Goal: Information Seeking & Learning: Learn about a topic

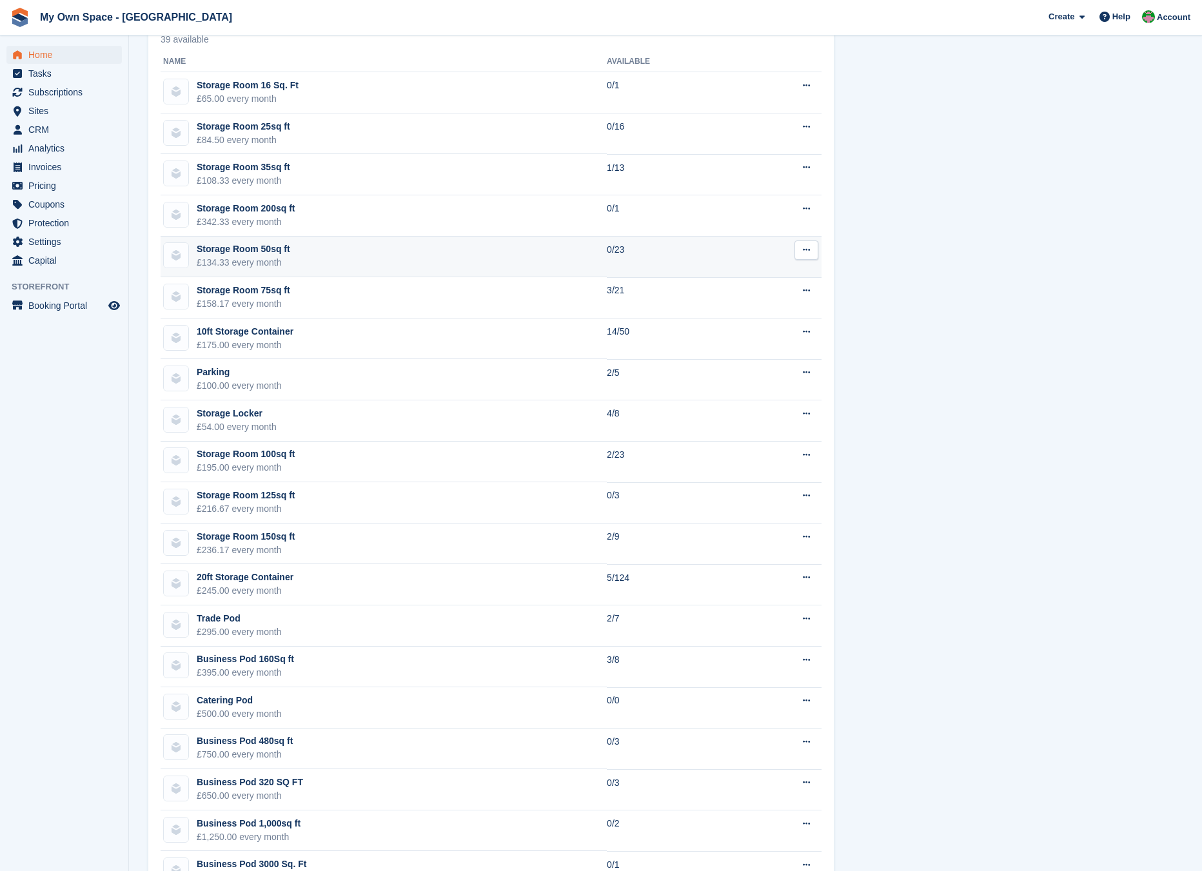
scroll to position [774, 0]
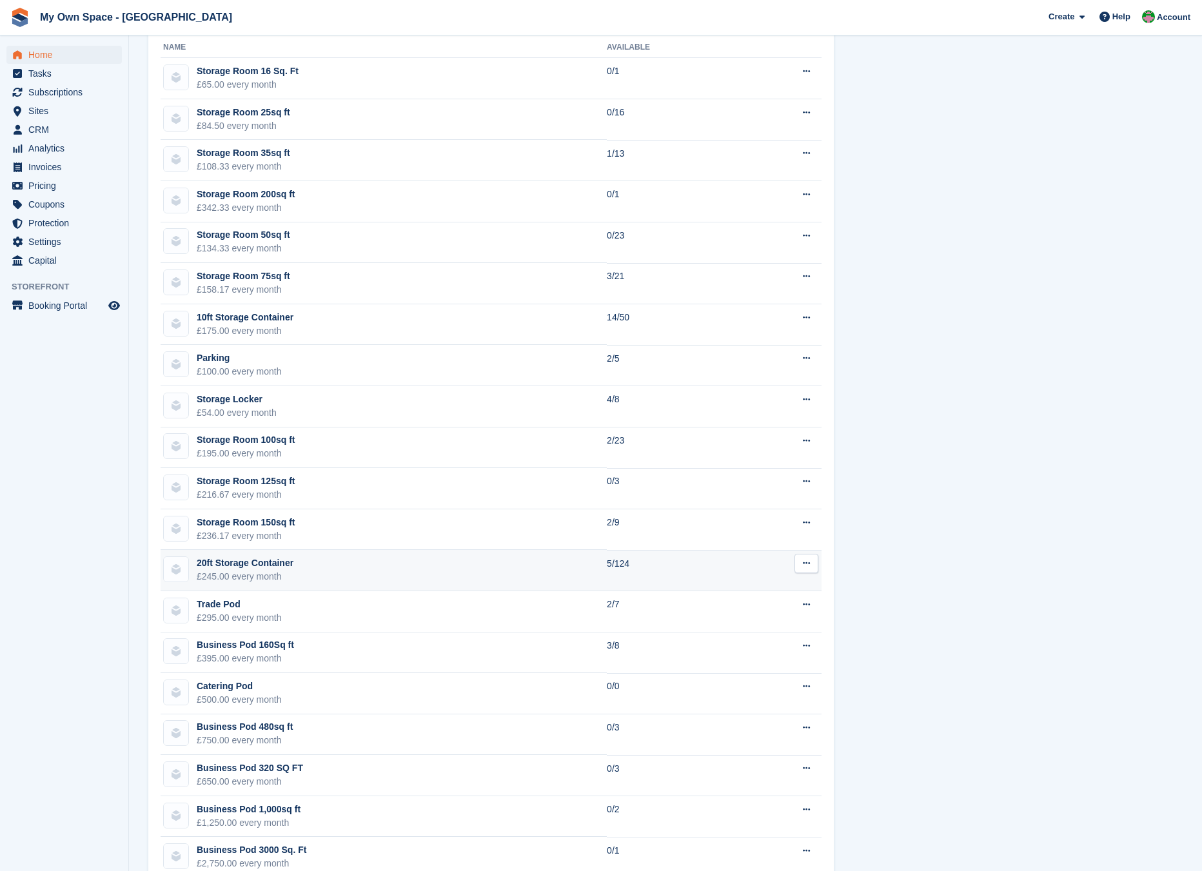
click at [322, 584] on td "20ft Storage Container £245.00 every month" at bounding box center [384, 570] width 446 height 41
click at [289, 566] on div "20ft Storage Container" at bounding box center [245, 564] width 97 height 14
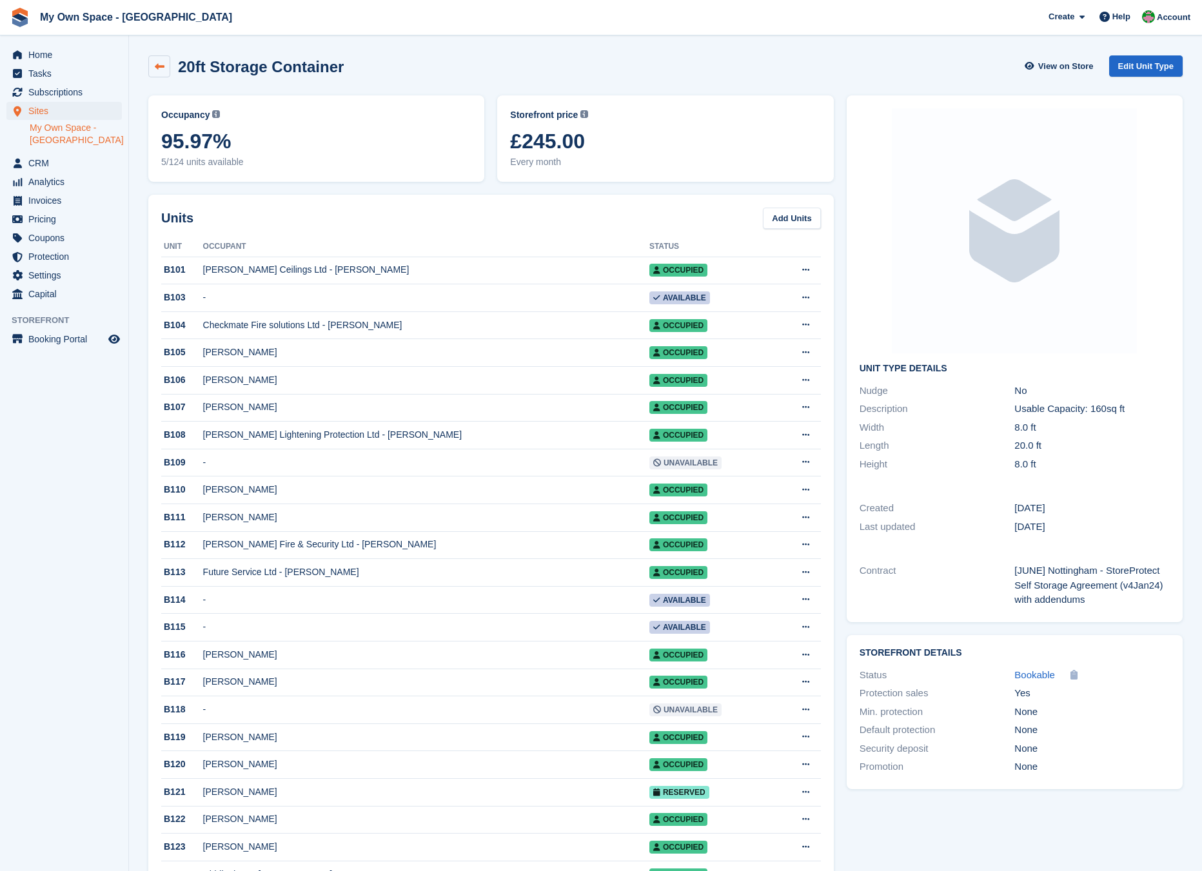
click at [159, 64] on icon at bounding box center [160, 67] width 10 height 10
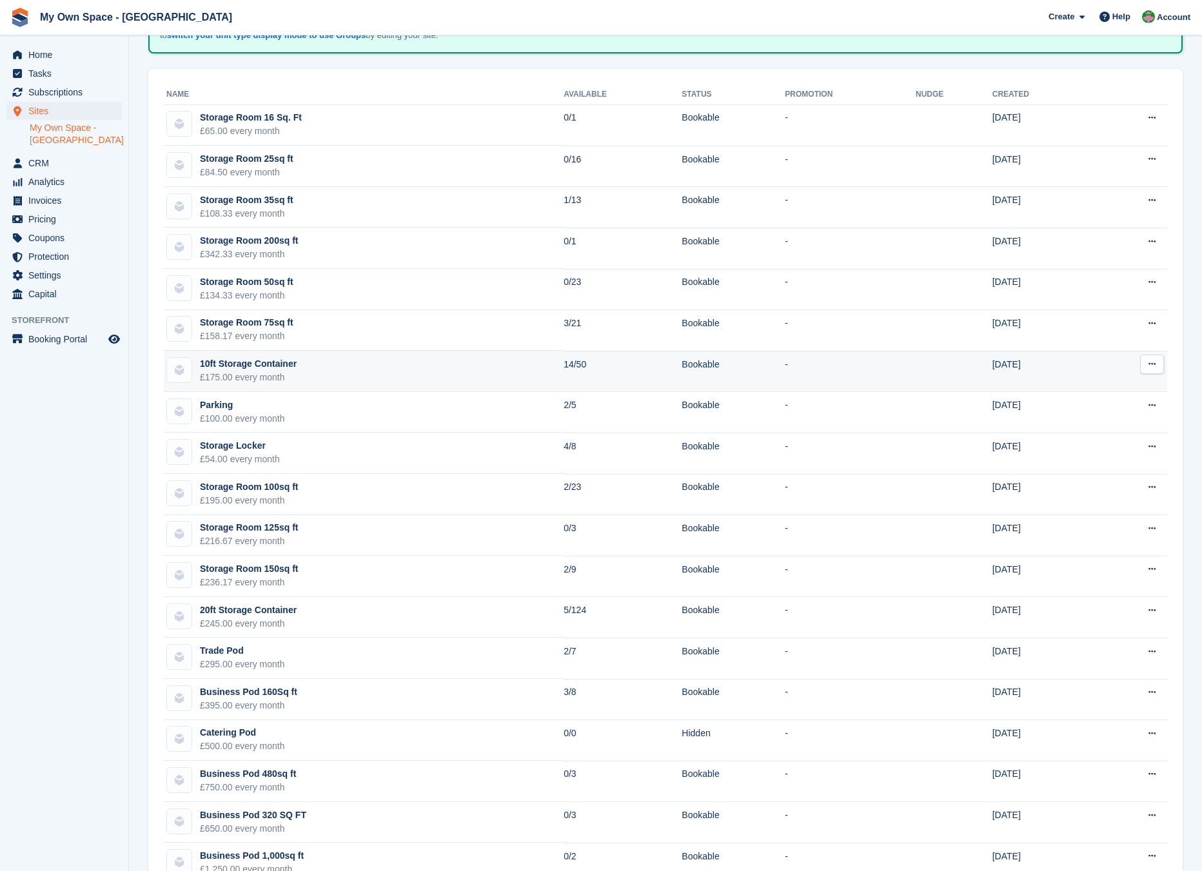
scroll to position [129, 0]
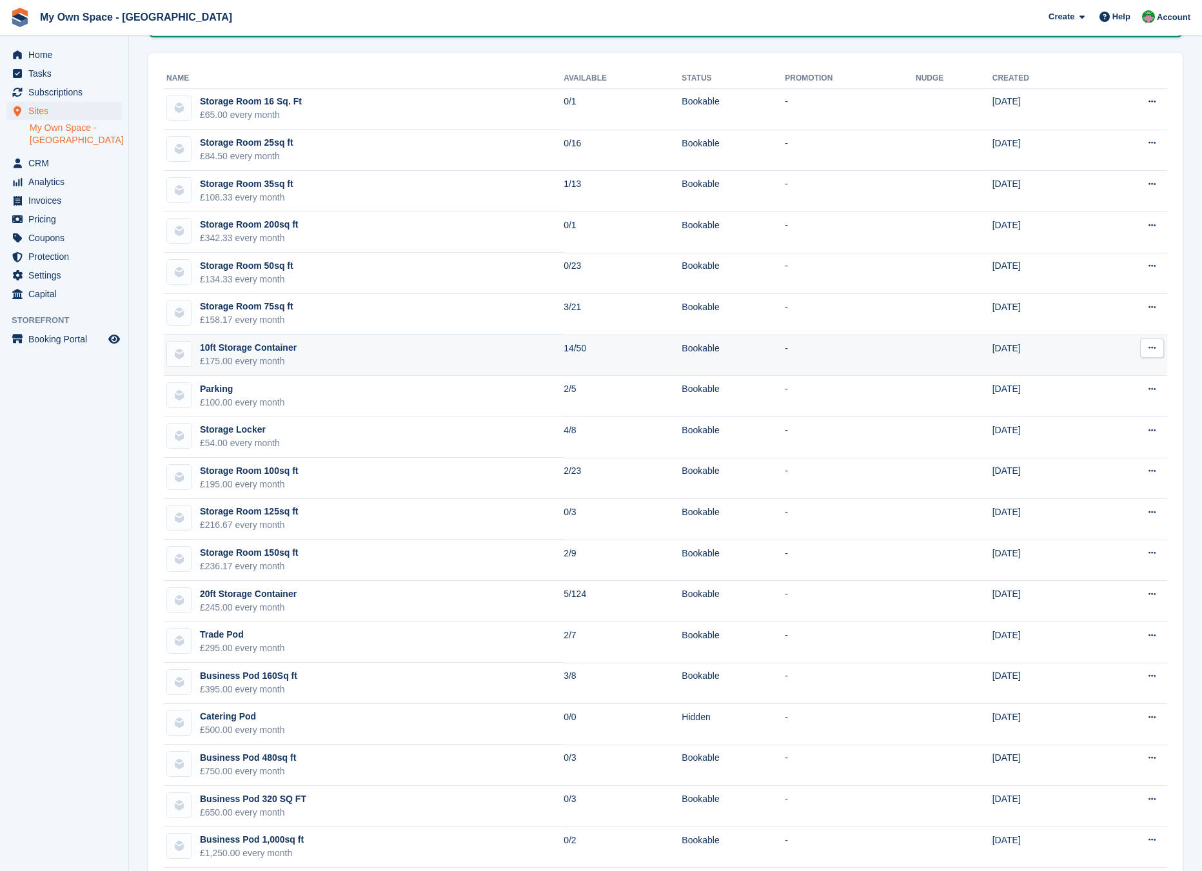
click at [399, 351] on td "10ft Storage Container £175.00 every month" at bounding box center [364, 355] width 400 height 41
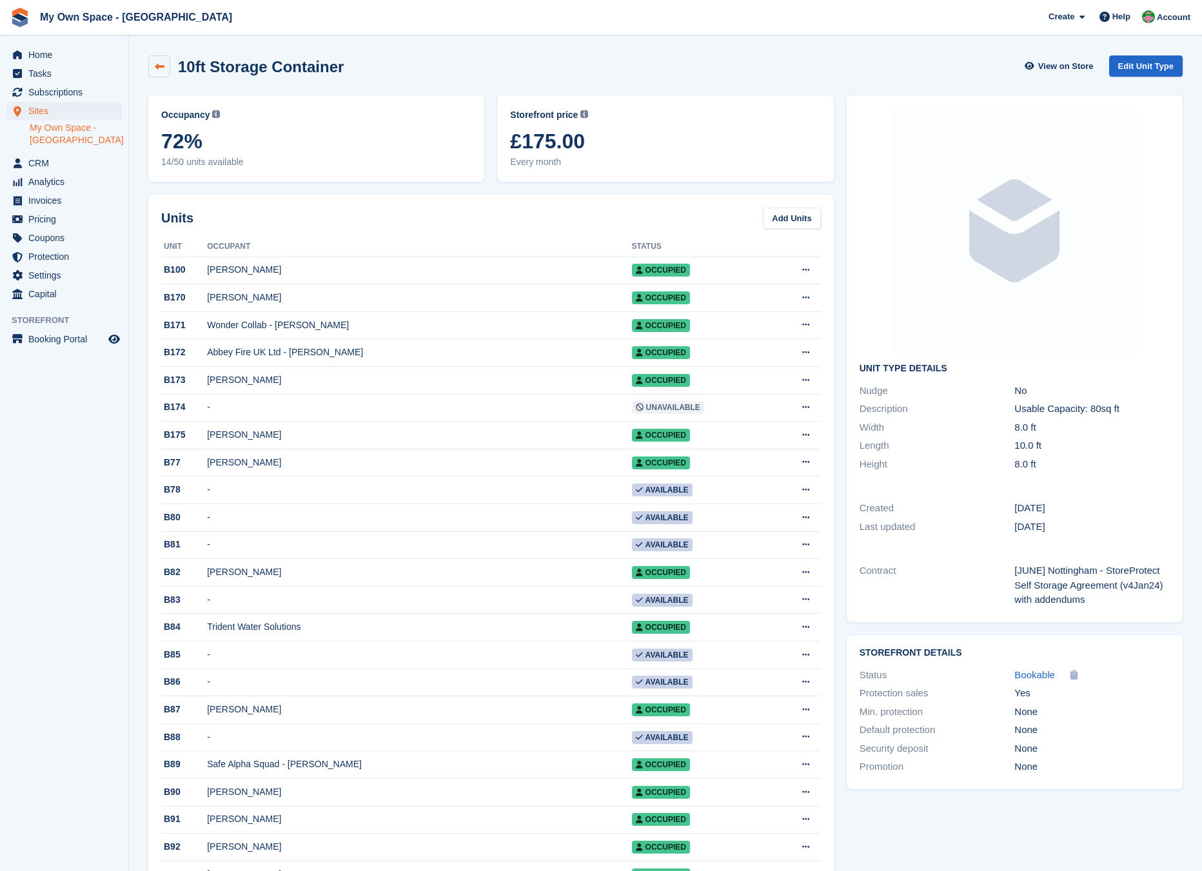
click at [159, 64] on icon at bounding box center [160, 67] width 10 height 10
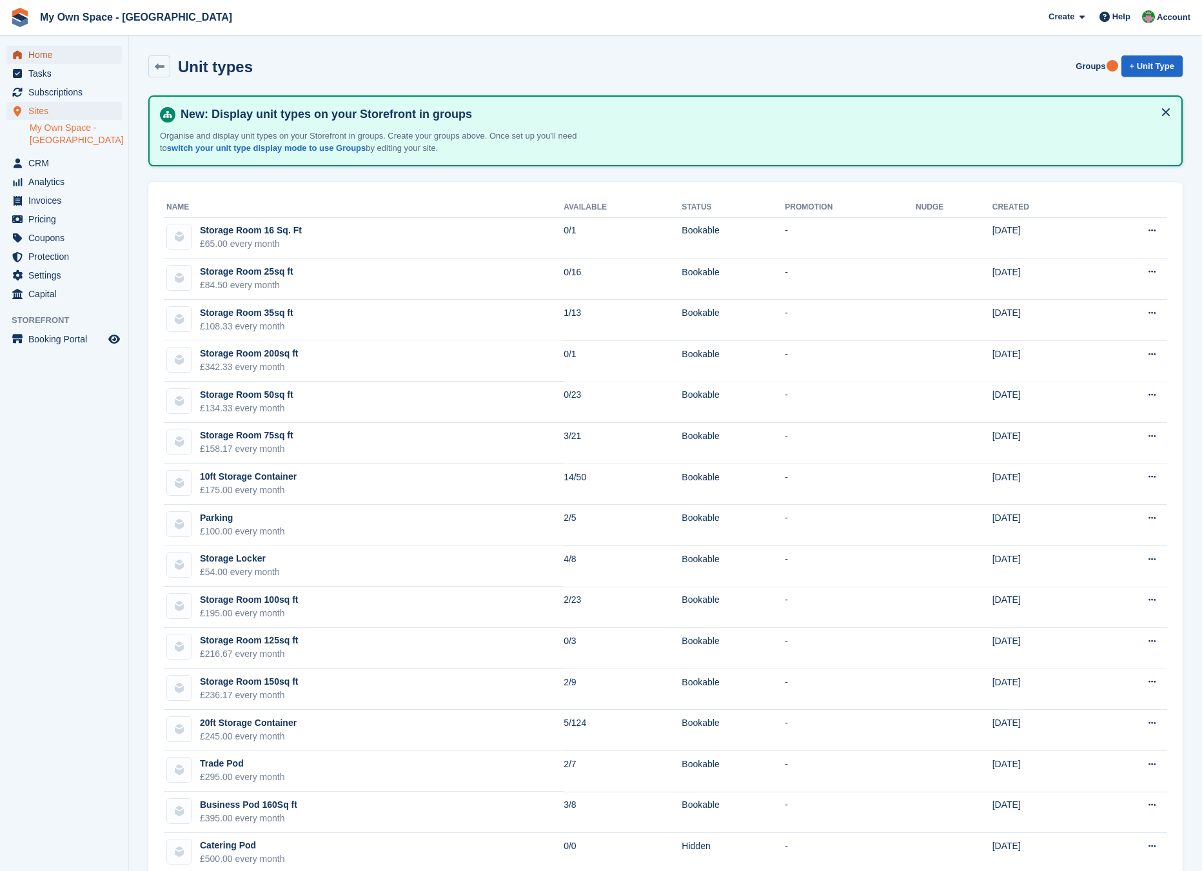
click at [84, 57] on span "Home" at bounding box center [66, 55] width 77 height 18
